Goal: Information Seeking & Learning: Learn about a topic

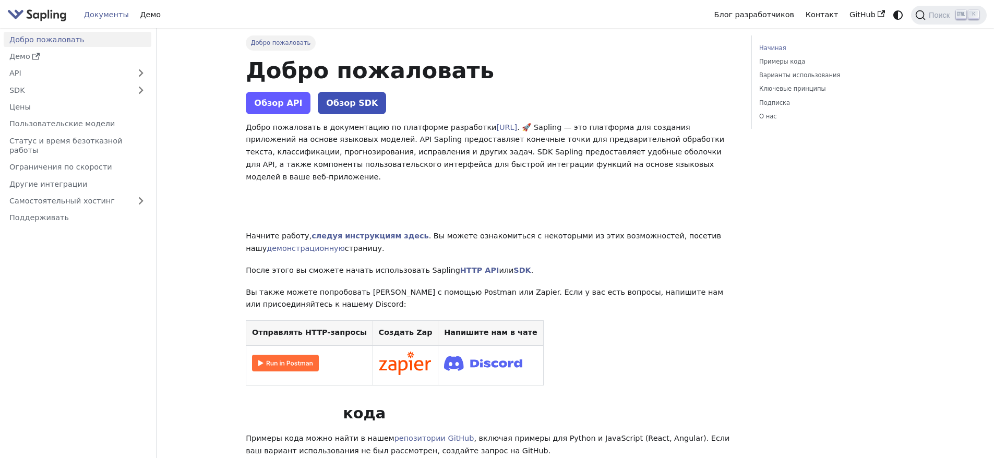
click at [275, 95] on link "Обзор API" at bounding box center [278, 103] width 65 height 22
